Goal: Information Seeking & Learning: Learn about a topic

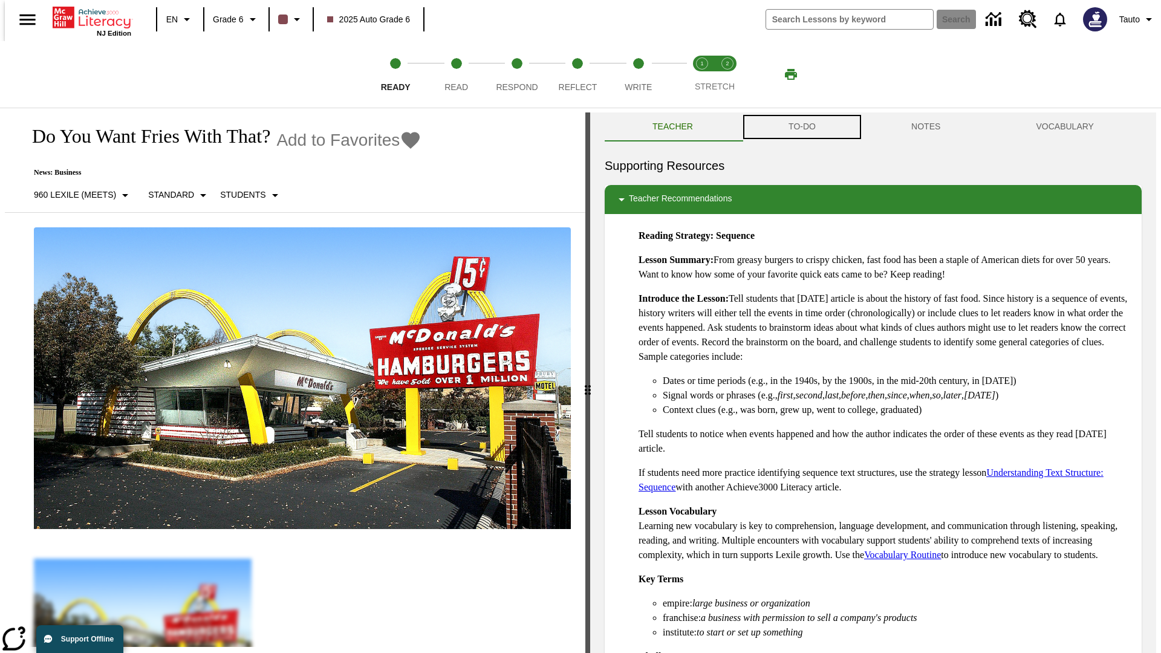
click at [801, 127] on button "TO-DO" at bounding box center [802, 126] width 123 height 29
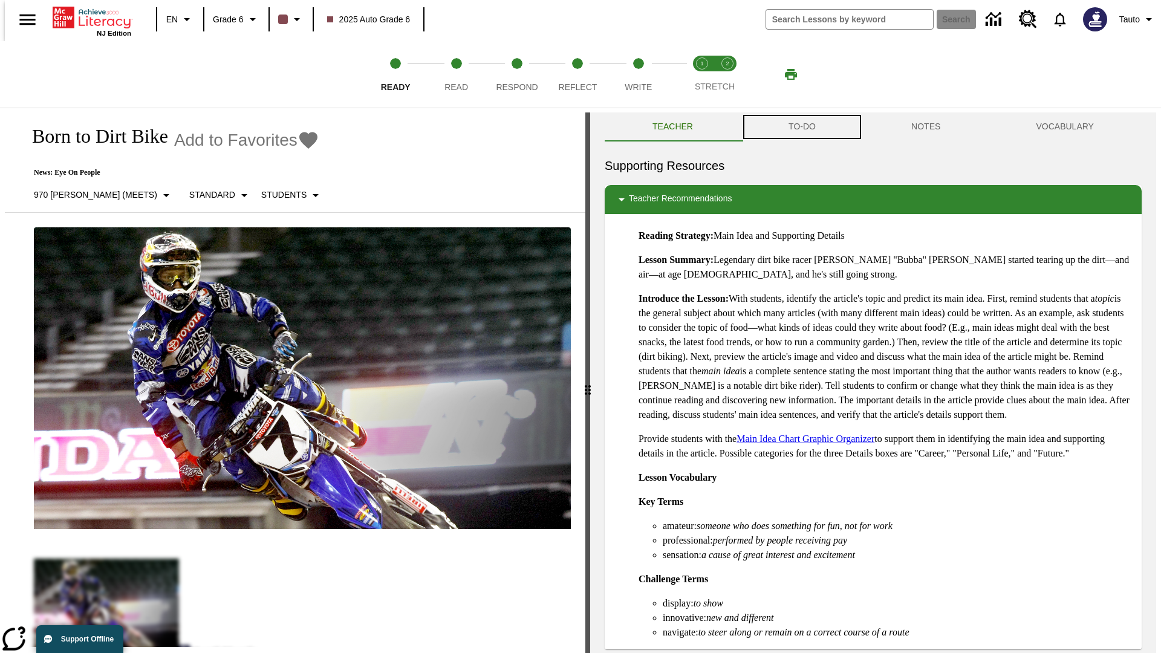
click at [801, 127] on button "TO-DO" at bounding box center [802, 126] width 123 height 29
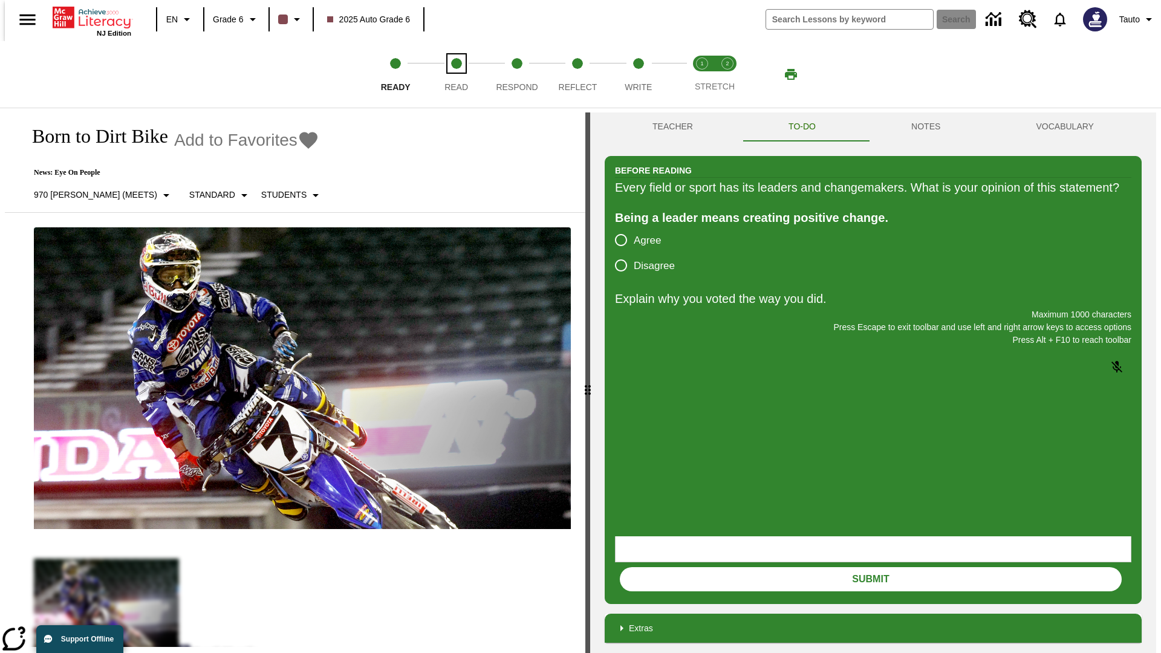
click at [456, 74] on span "Read" at bounding box center [456, 82] width 24 height 22
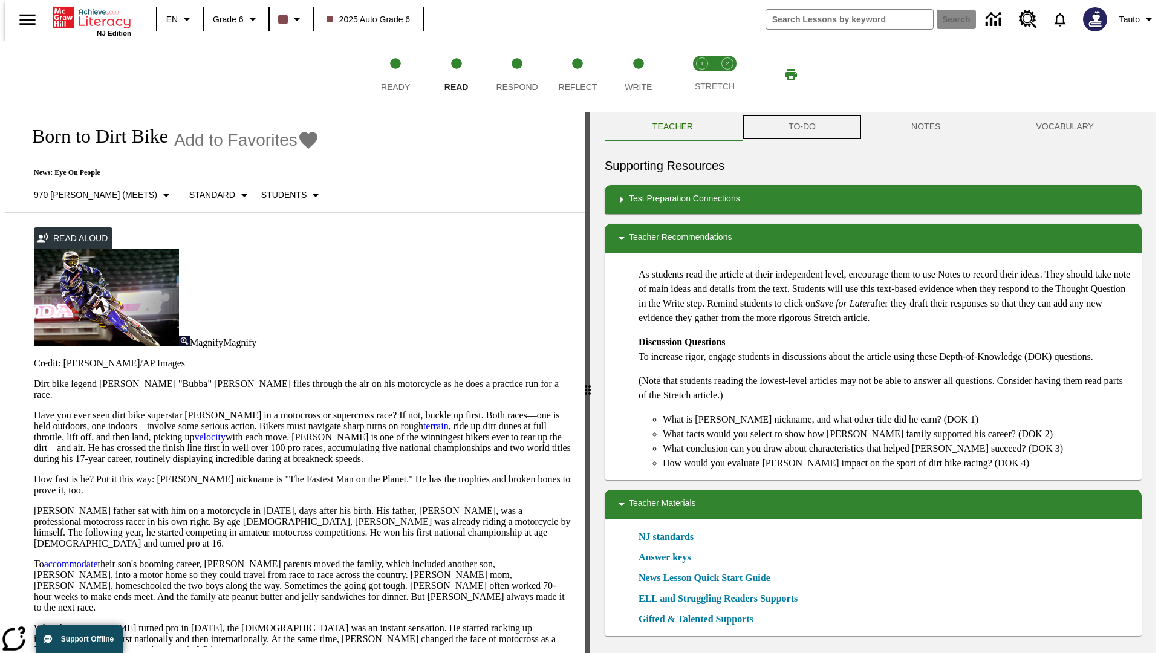
scroll to position [1, 0]
click at [801, 127] on button "TO-DO" at bounding box center [802, 126] width 123 height 29
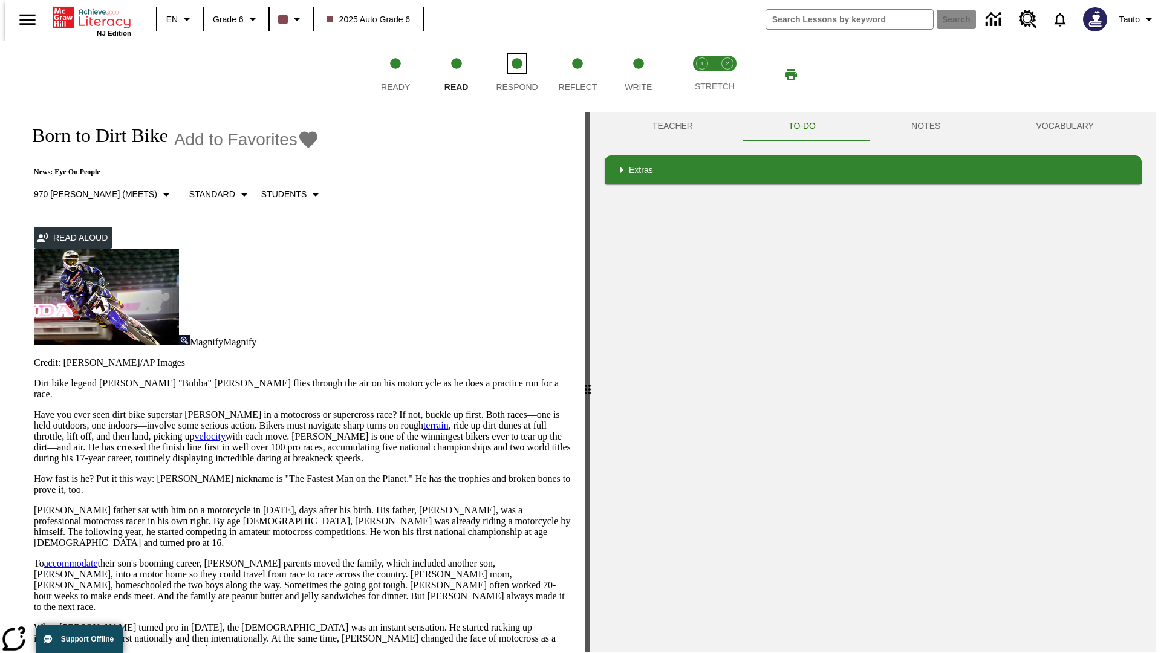
click at [517, 74] on span "Respond" at bounding box center [517, 82] width 42 height 22
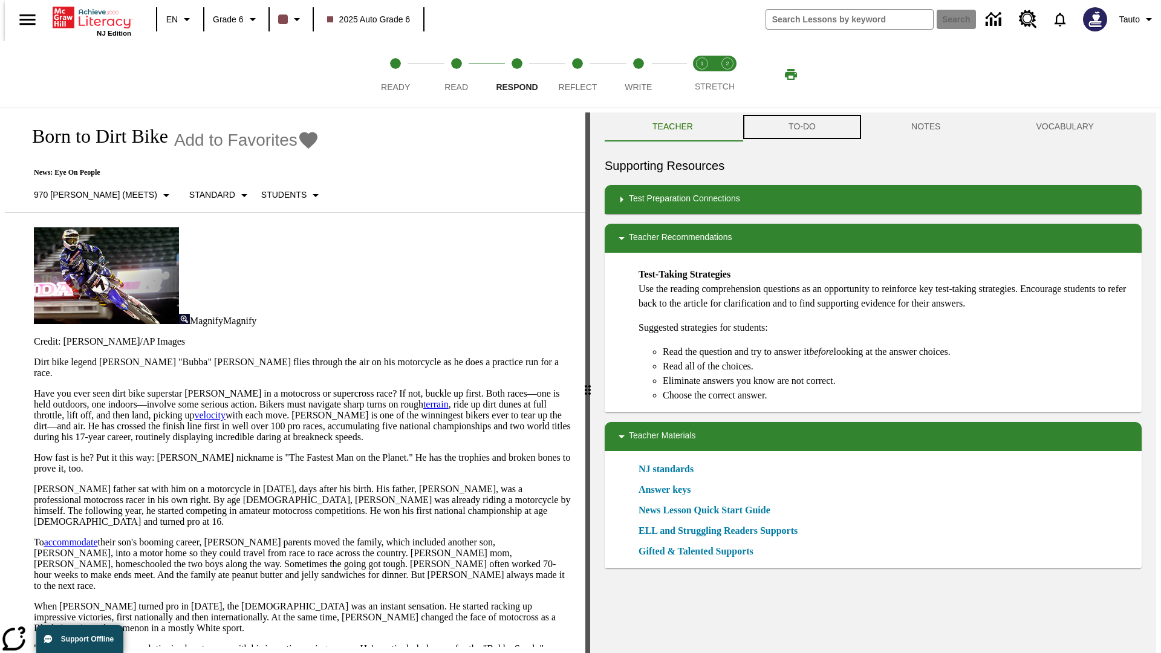
scroll to position [1, 0]
click at [801, 127] on button "TO-DO" at bounding box center [802, 126] width 123 height 29
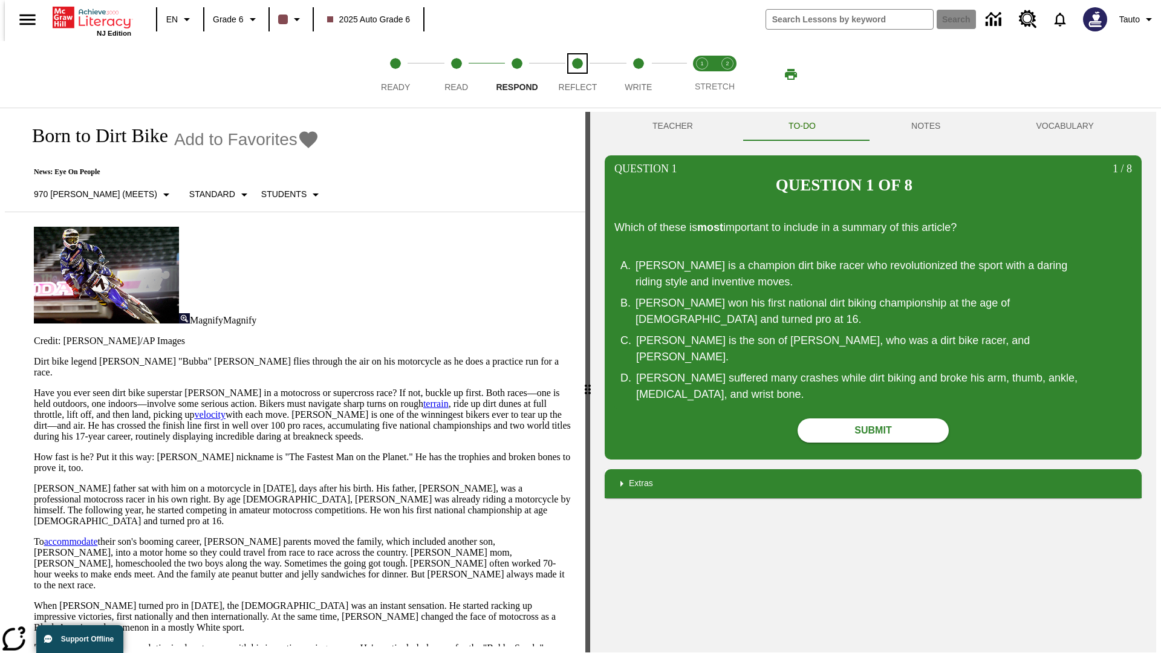
click at [577, 74] on span "Reflect" at bounding box center [578, 82] width 39 height 22
